Goal: Task Accomplishment & Management: Use online tool/utility

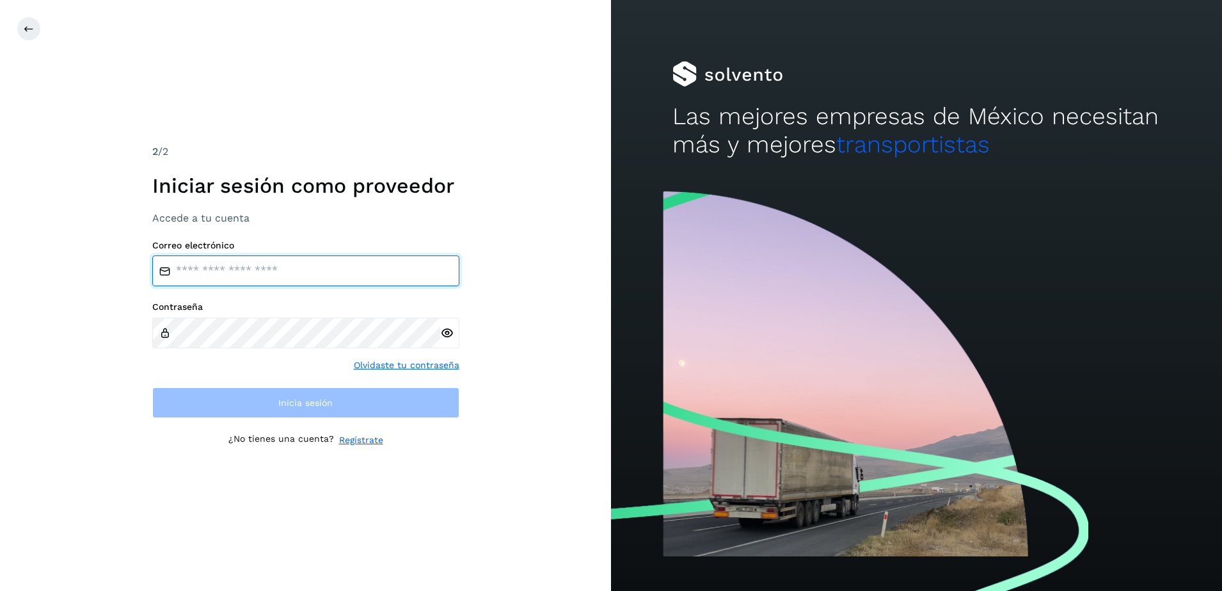
type input "**********"
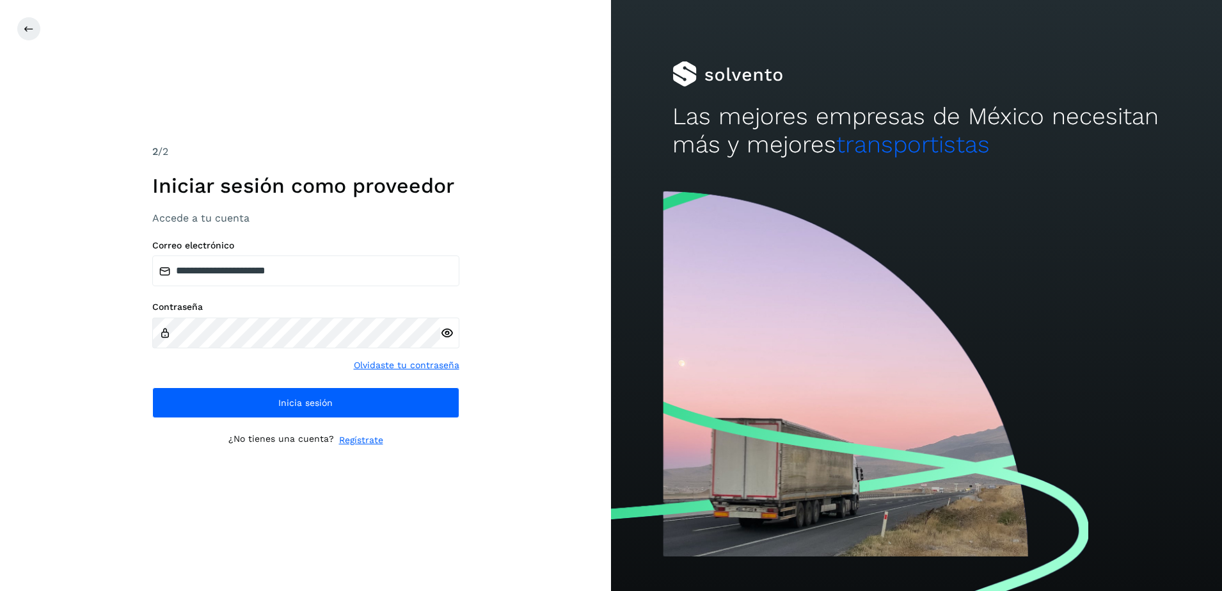
drag, startPoint x: 589, startPoint y: 376, endPoint x: 573, endPoint y: 376, distance: 16.0
click at [588, 376] on div "**********" at bounding box center [305, 295] width 611 height 591
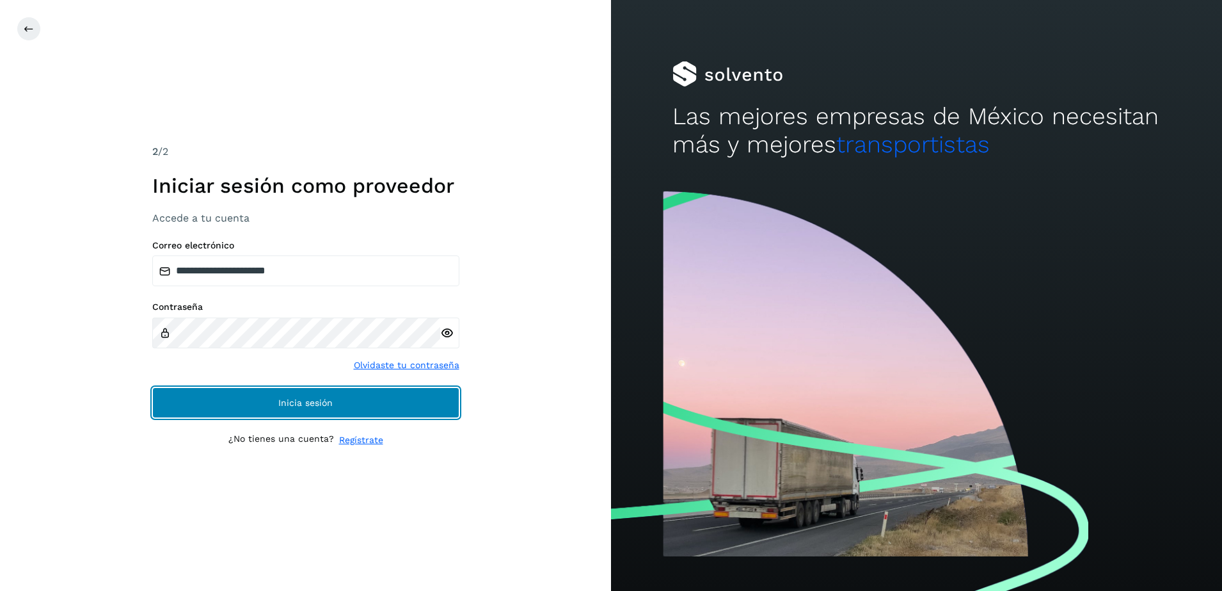
click at [239, 409] on button "Inicia sesión" at bounding box center [305, 402] width 307 height 31
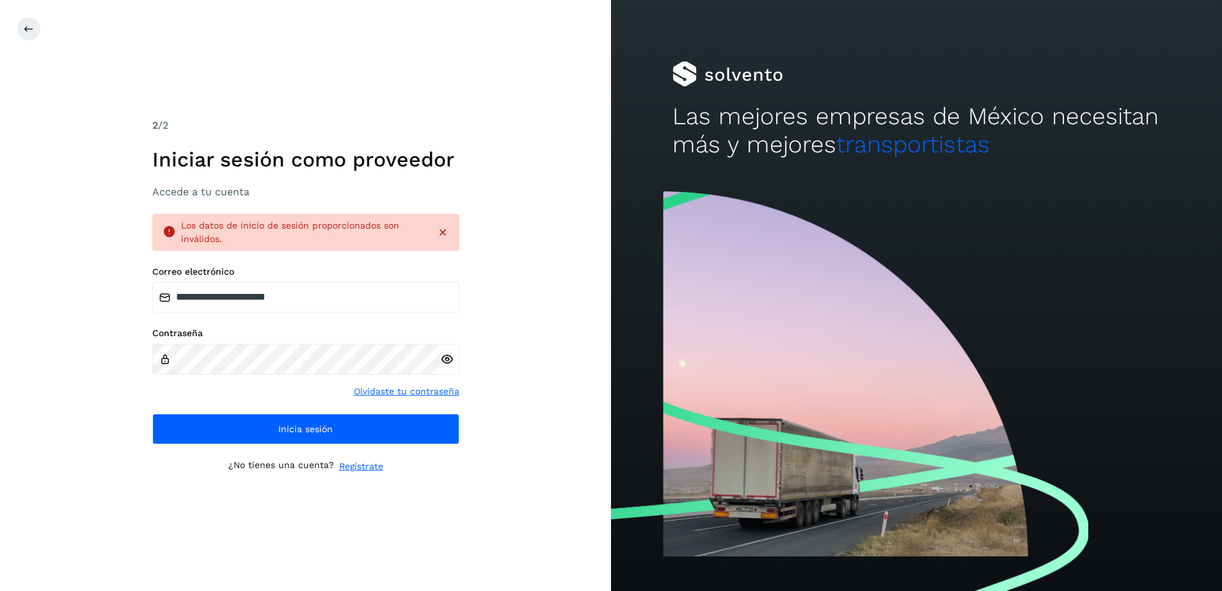
click at [449, 353] on icon at bounding box center [446, 359] width 13 height 13
drag, startPoint x: 0, startPoint y: 372, endPoint x: 9, endPoint y: 373, distance: 9.0
click at [0, 372] on html "**********" at bounding box center [611, 295] width 1222 height 591
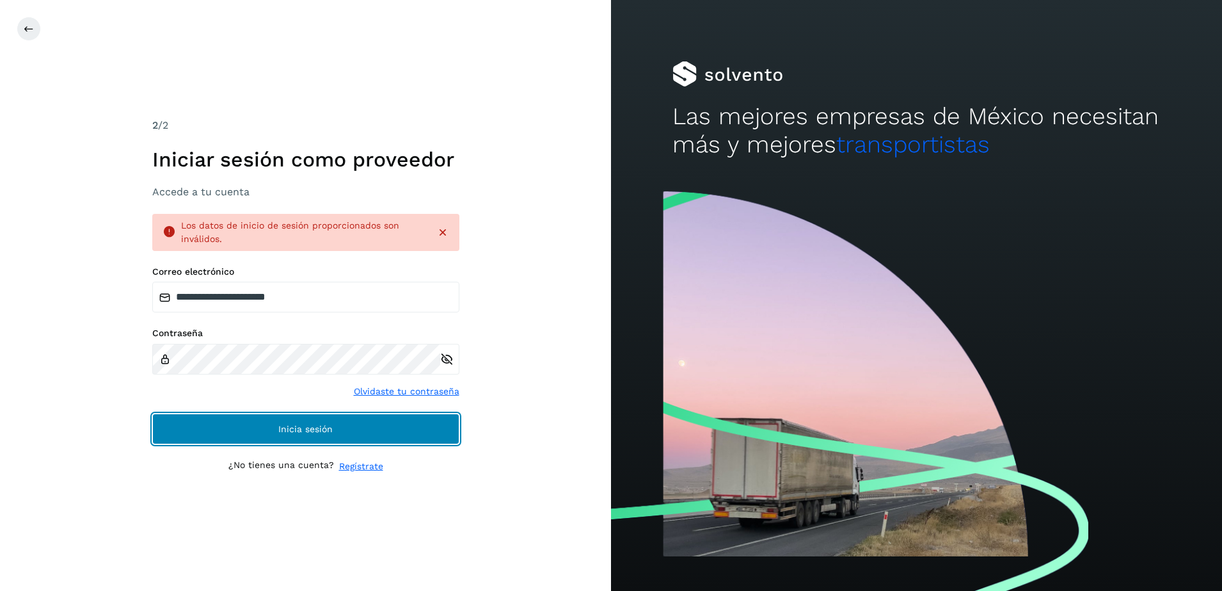
click at [294, 420] on button "Inicia sesión" at bounding box center [305, 428] width 307 height 31
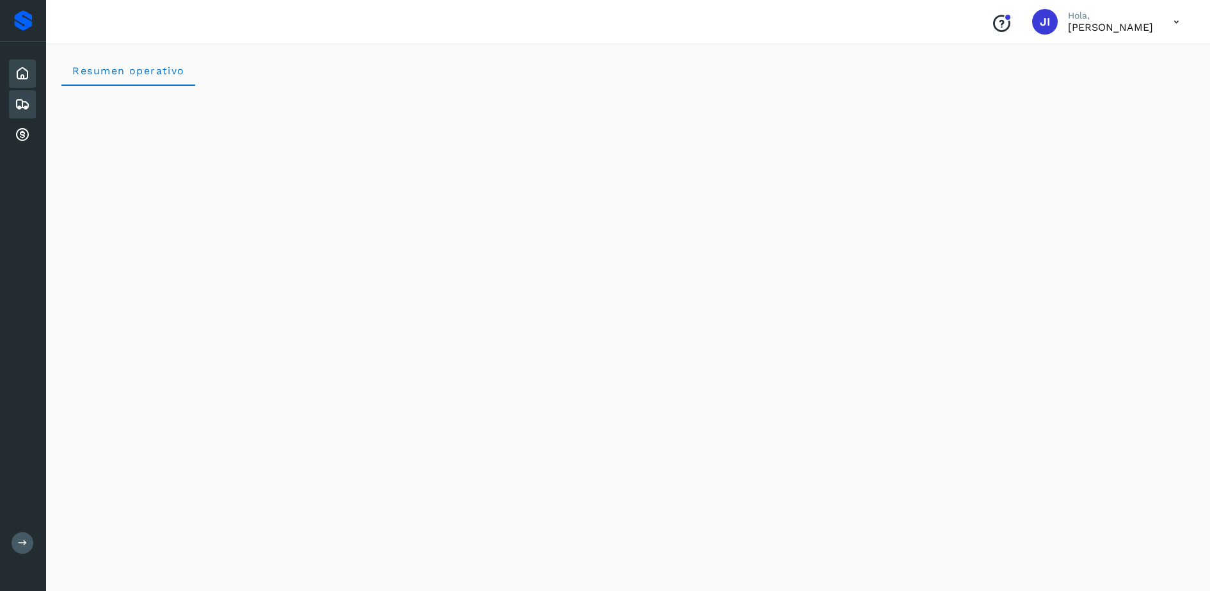
click at [22, 100] on icon at bounding box center [22, 104] width 15 height 15
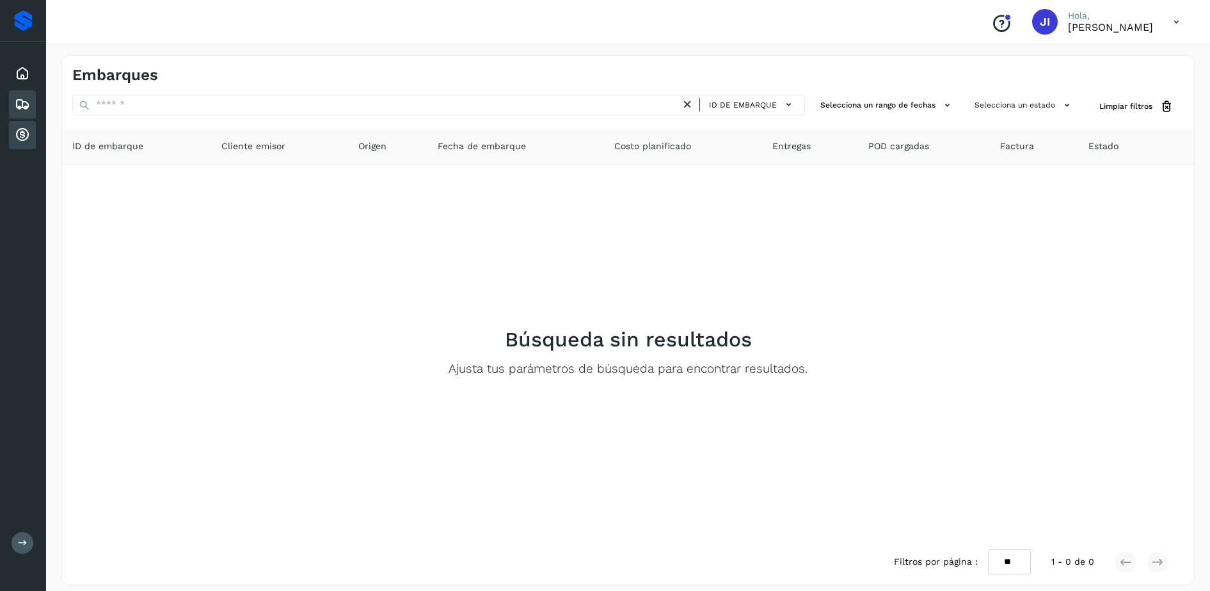
click at [15, 128] on icon at bounding box center [22, 134] width 15 height 15
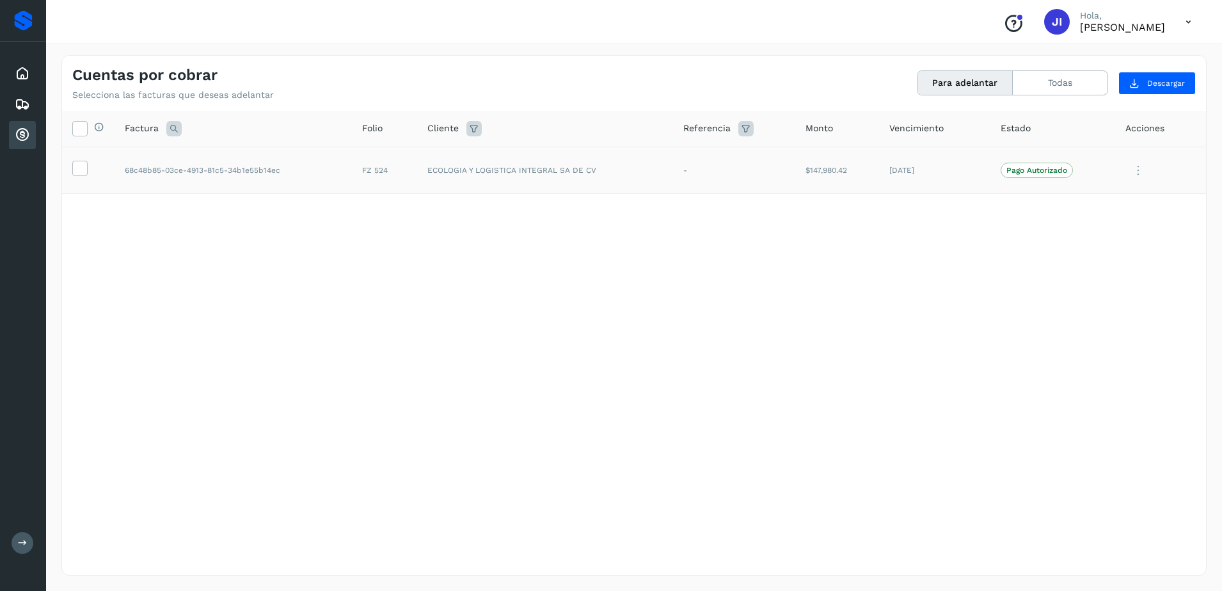
click at [607, 170] on icon at bounding box center [1138, 170] width 26 height 26
click at [607, 221] on div at bounding box center [611, 295] width 1222 height 591
click at [75, 168] on icon at bounding box center [79, 167] width 13 height 13
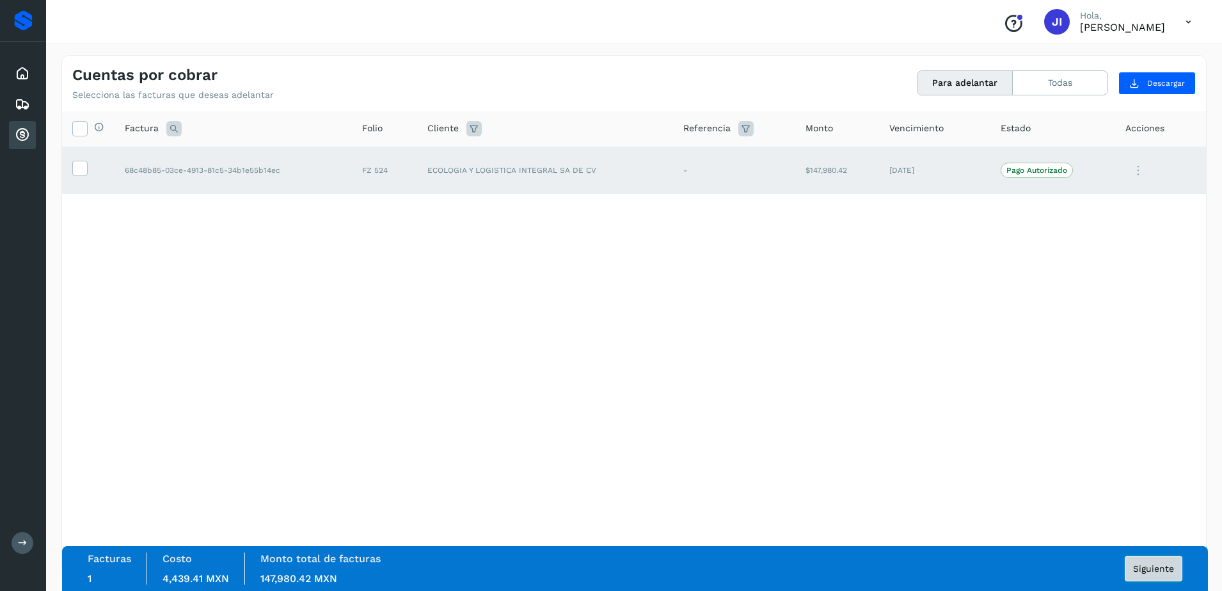
click at [607, 576] on button "Siguiente" at bounding box center [1154, 568] width 58 height 26
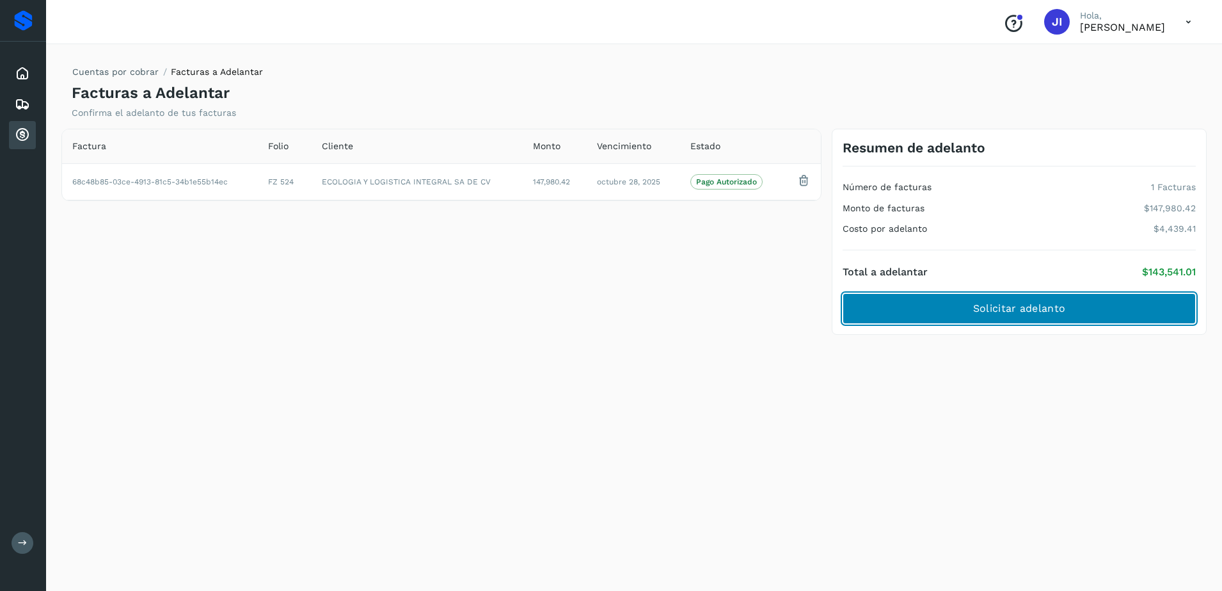
click at [607, 312] on span "Solicitar adelanto" at bounding box center [1019, 308] width 92 height 14
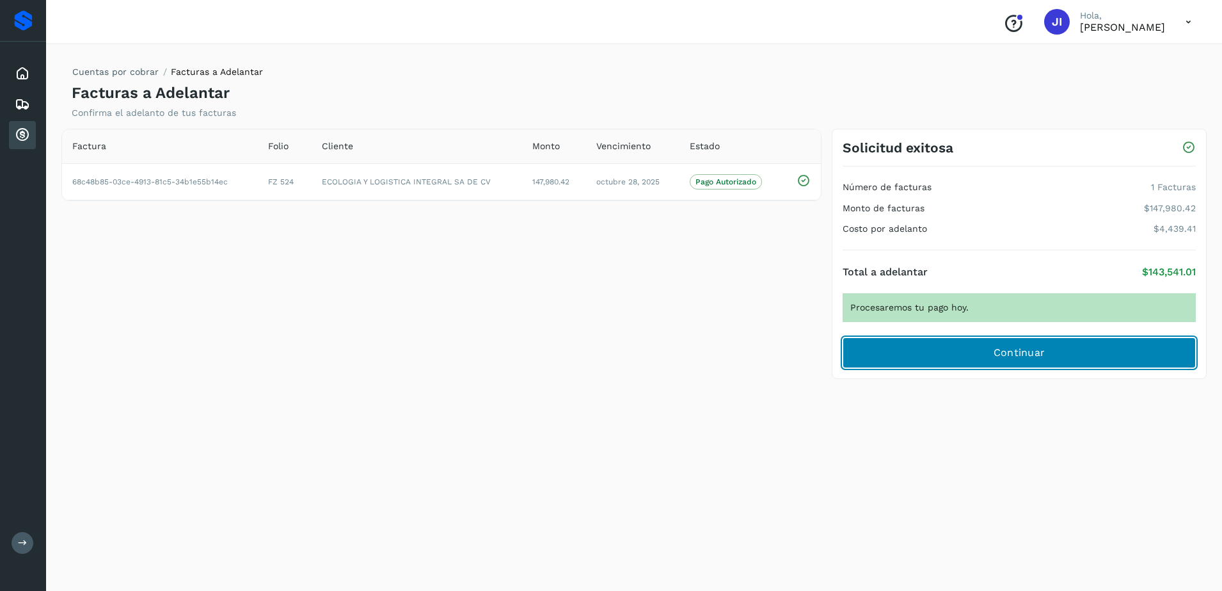
click at [607, 351] on span "Continuar" at bounding box center [1020, 352] width 52 height 14
